Goal: Navigation & Orientation: Find specific page/section

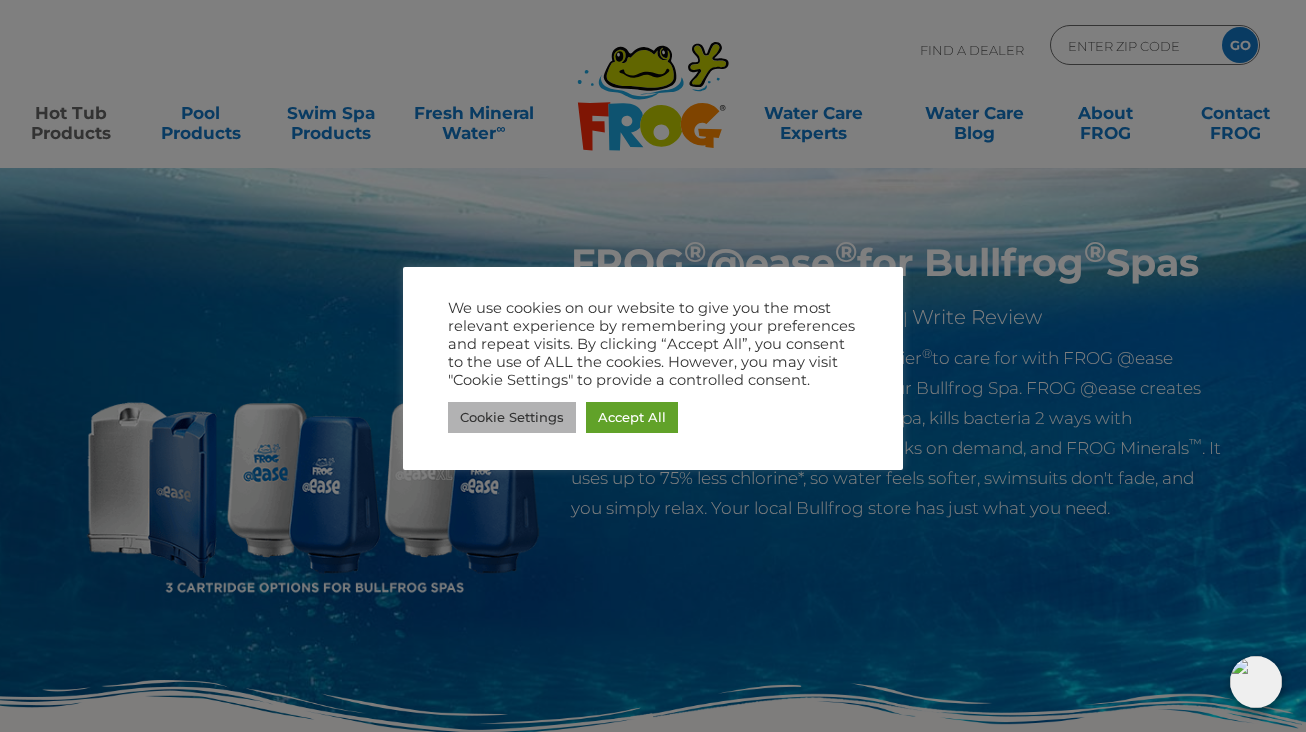
click at [542, 419] on link "Cookie Settings" at bounding box center [512, 417] width 128 height 31
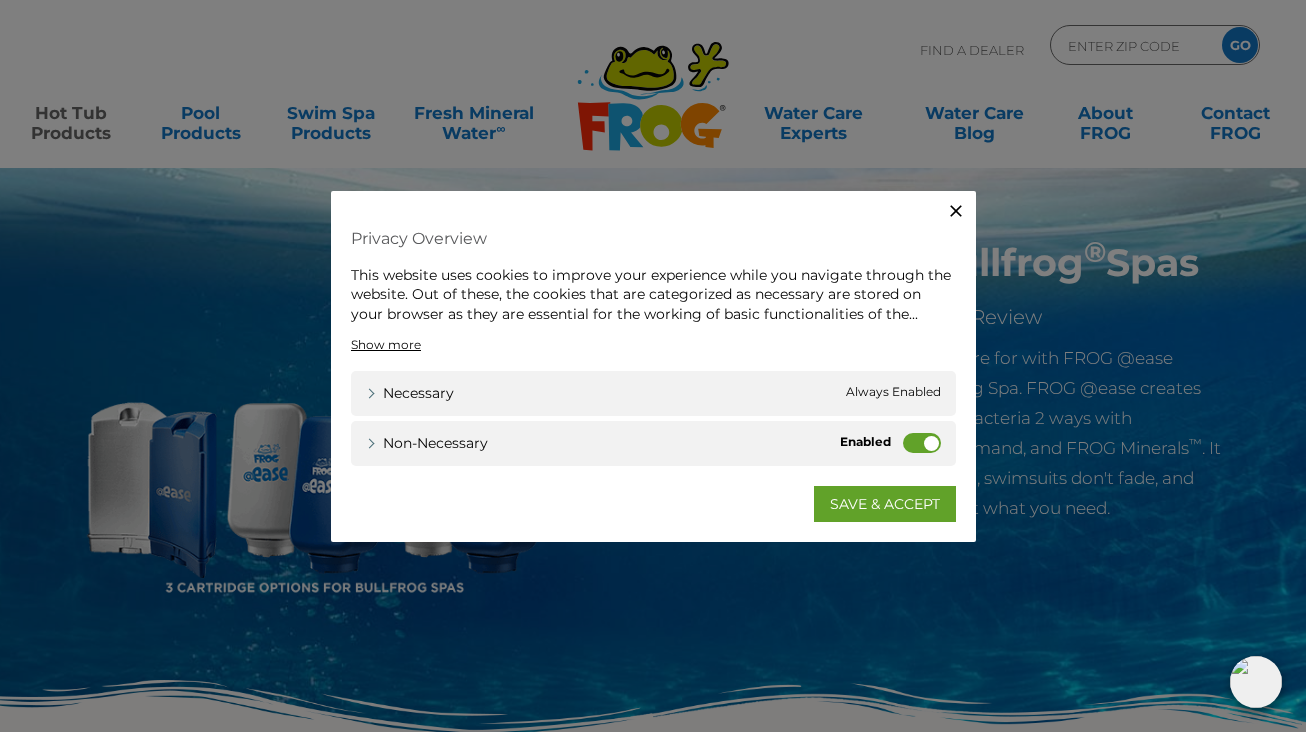
click at [912, 390] on span "Always Enabled" at bounding box center [893, 393] width 95 height 21
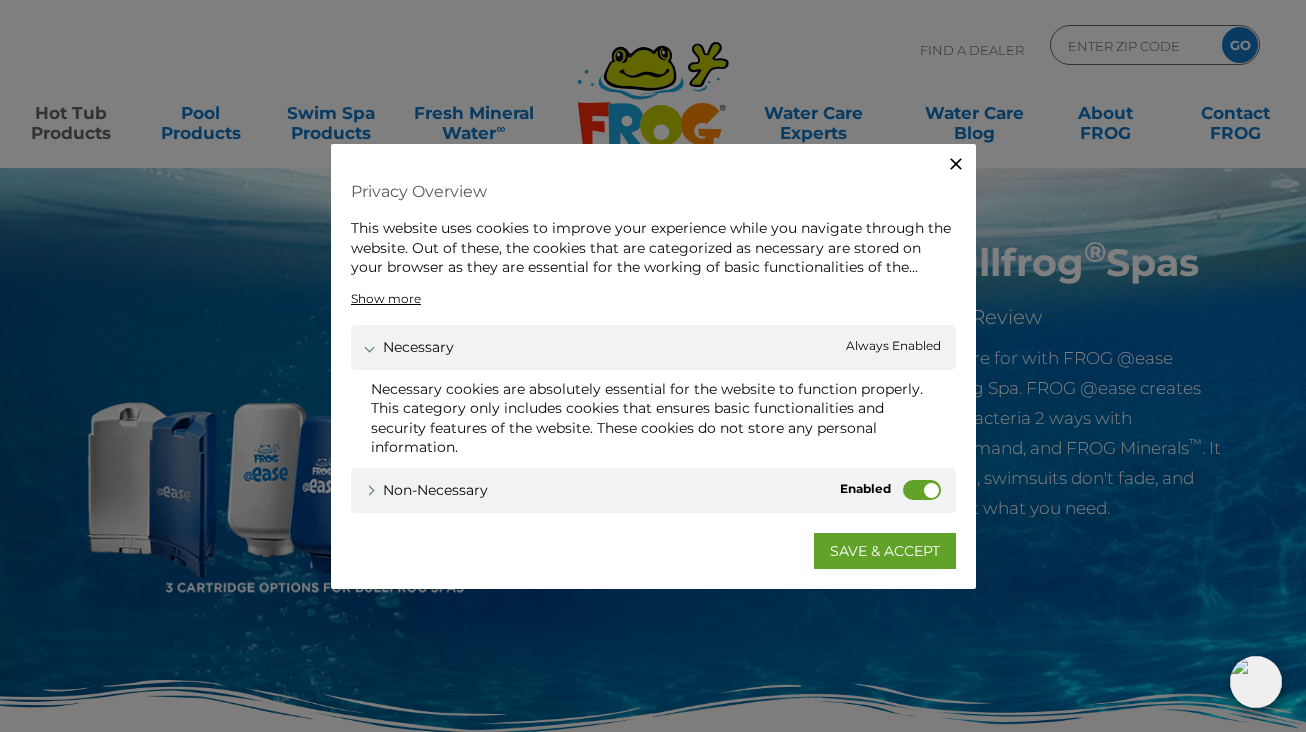
click at [571, 354] on div "Necessary Necessary Always Enabled" at bounding box center [653, 346] width 605 height 45
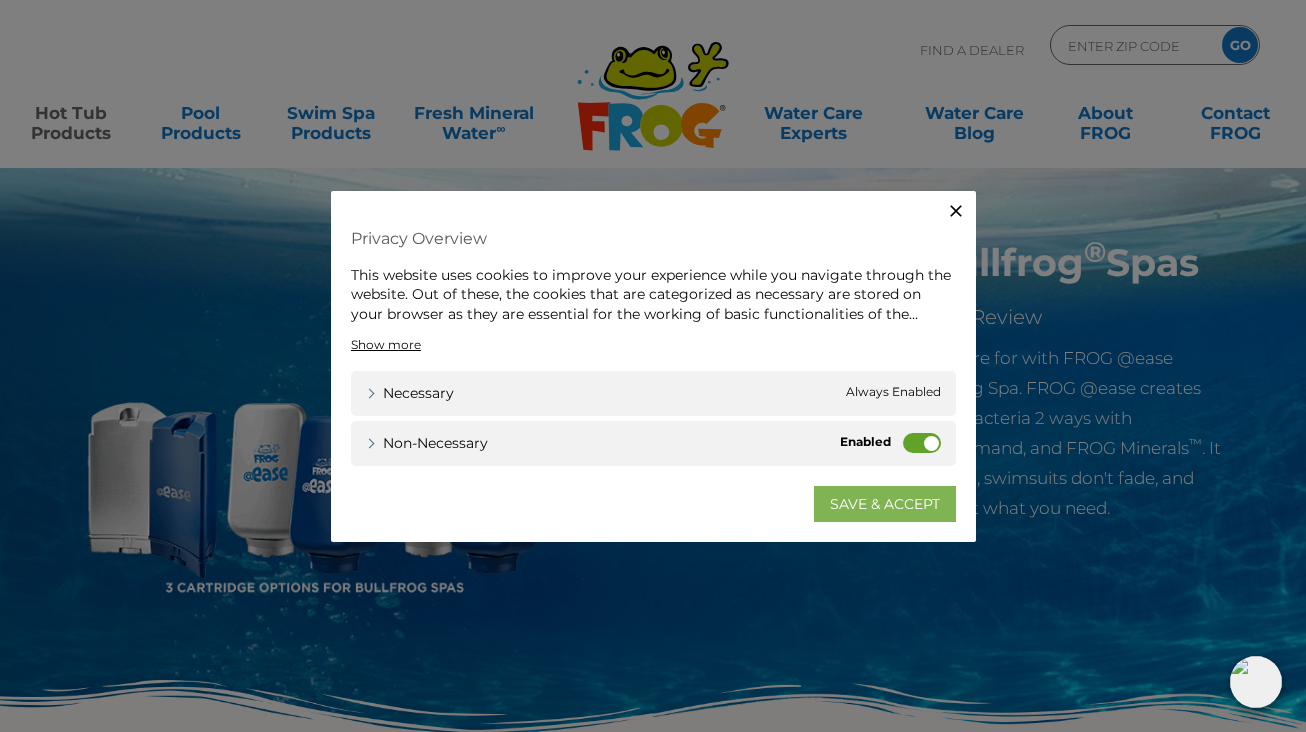
click at [899, 511] on link "SAVE & ACCEPT" at bounding box center [885, 504] width 142 height 36
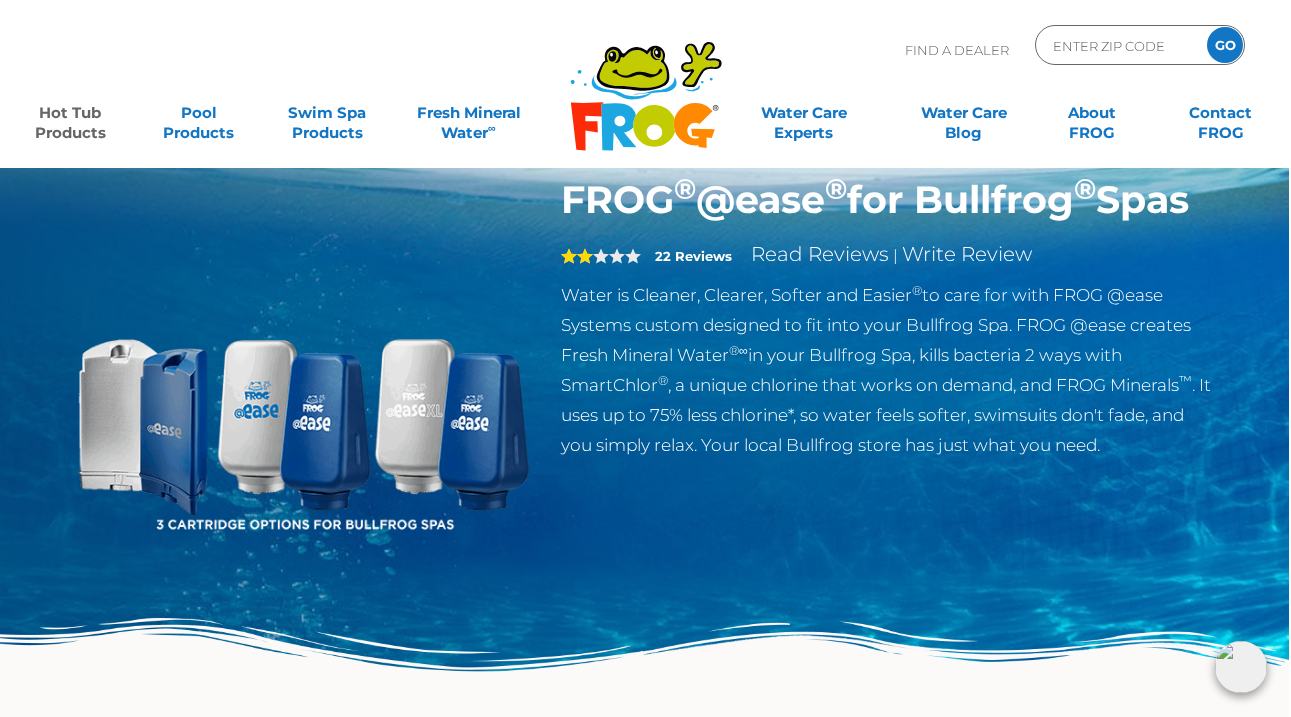
scroll to position [0, 2]
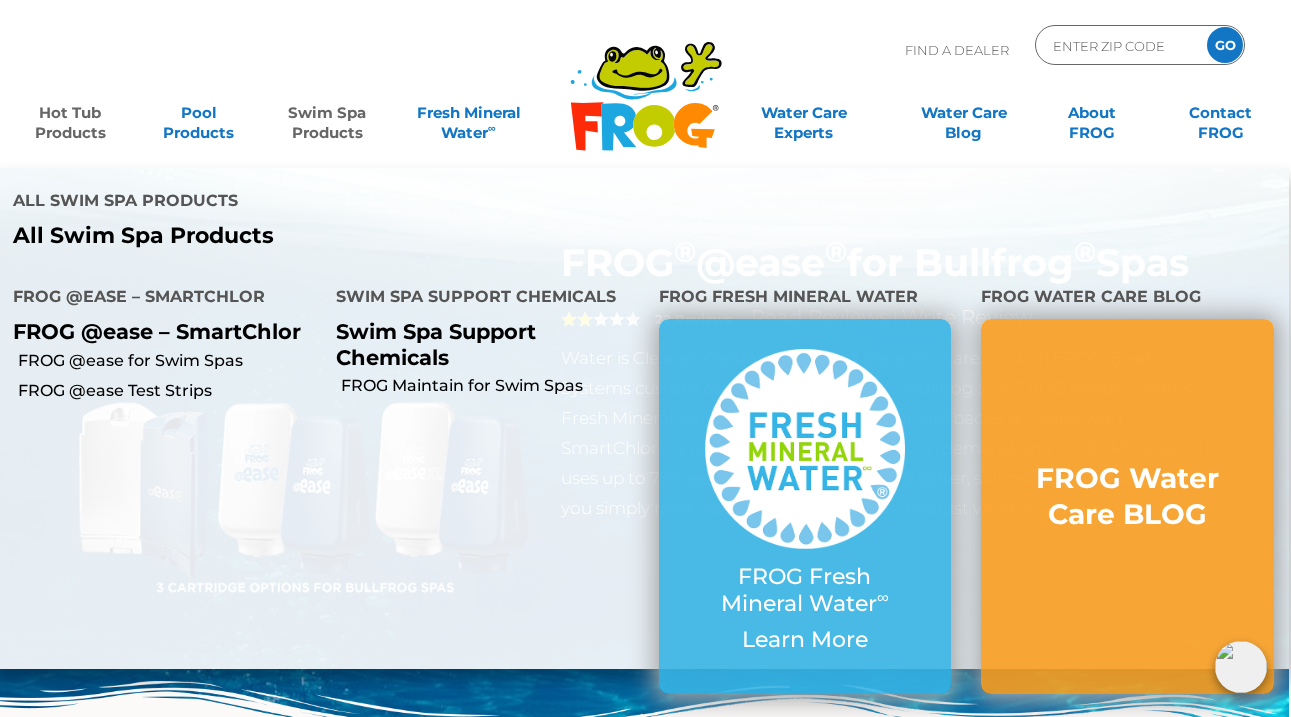
click at [309, 120] on link "Swim Spa Products" at bounding box center [327, 113] width 100 height 40
